Goal: Task Accomplishment & Management: Manage account settings

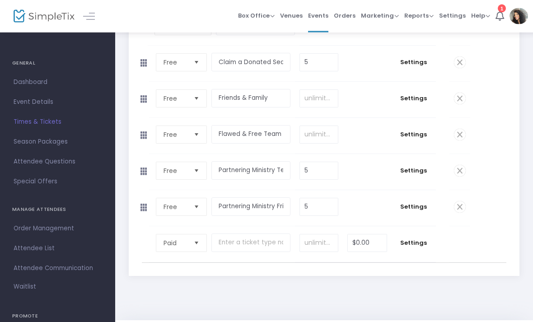
scroll to position [246, 0]
click at [239, 252] on input "text" at bounding box center [250, 243] width 79 height 19
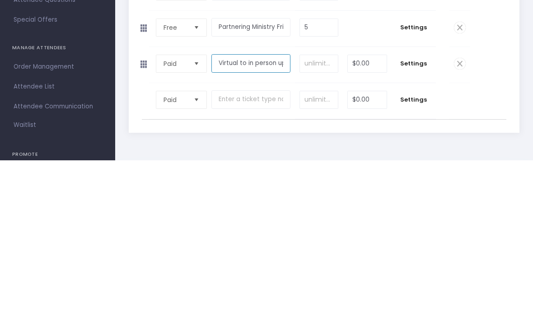
type input "Virtual to in person upsell"
click at [417, 221] on span "Settings" at bounding box center [413, 225] width 35 height 9
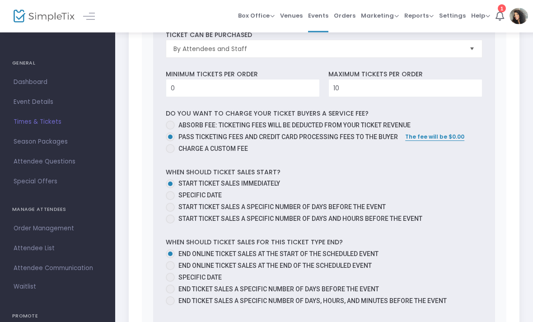
scroll to position [601, 0]
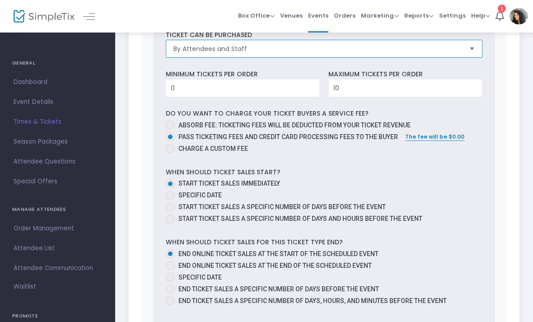
click at [463, 57] on span "By Attendees and Staff" at bounding box center [318, 48] width 296 height 17
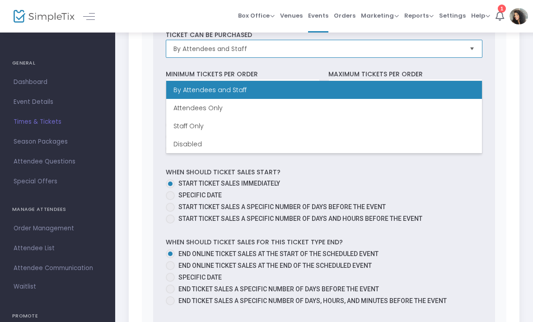
click at [213, 122] on li "Staff Only" at bounding box center [324, 126] width 316 height 18
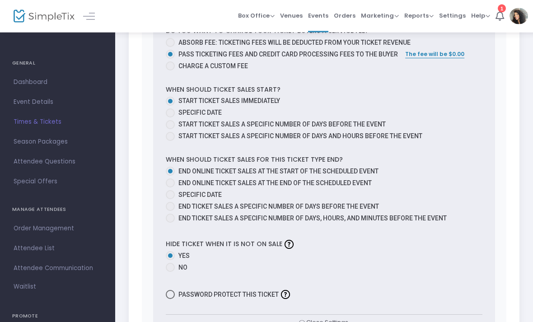
scroll to position [684, 0]
click at [348, 187] on span "End online ticket sales at the end of the scheduled event" at bounding box center [274, 182] width 193 height 7
click at [170, 188] on input "End online ticket sales at the end of the scheduled event" at bounding box center [170, 187] width 0 height 0
radio input "true"
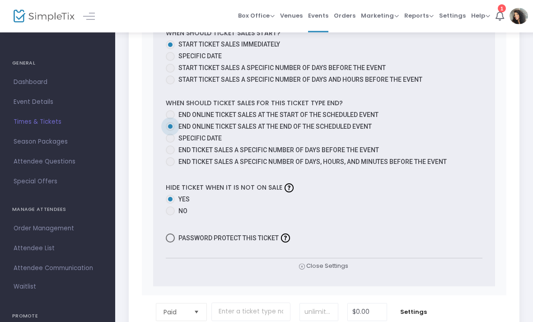
scroll to position [740, 0]
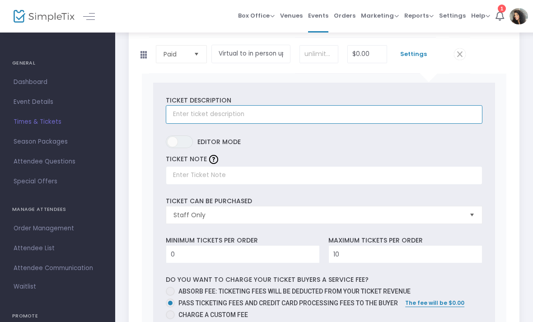
click at [281, 124] on input "text" at bounding box center [324, 114] width 317 height 19
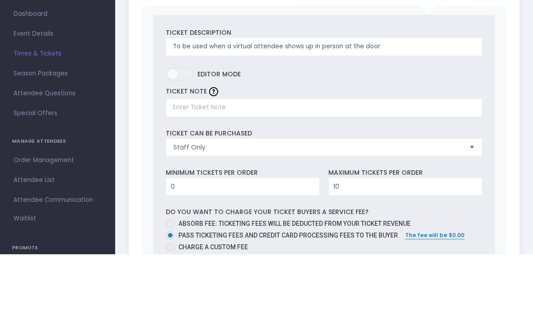
scroll to position [502, 0]
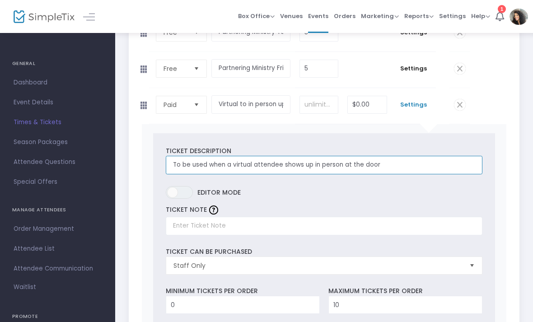
type input "To be used when a virtual attendee shows up in person at the door"
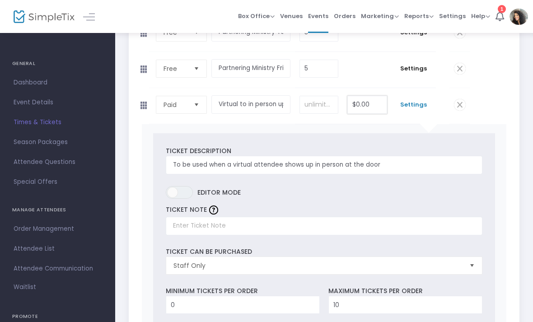
click at [372, 113] on input "$0.00" at bounding box center [367, 104] width 38 height 17
type input "$10.00"
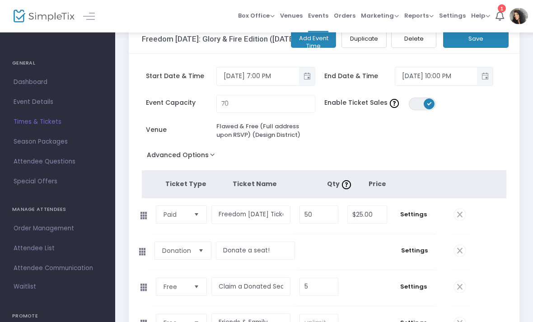
scroll to position [0, 0]
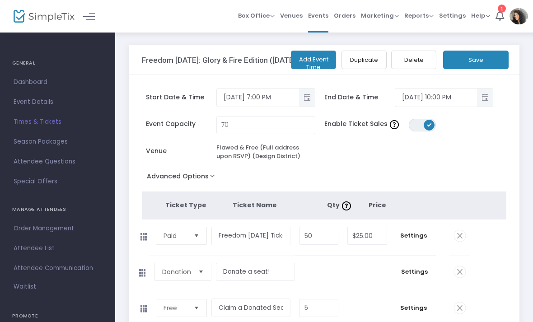
click at [484, 59] on button "Save" at bounding box center [476, 60] width 66 height 19
